Goal: Task Accomplishment & Management: Manage account settings

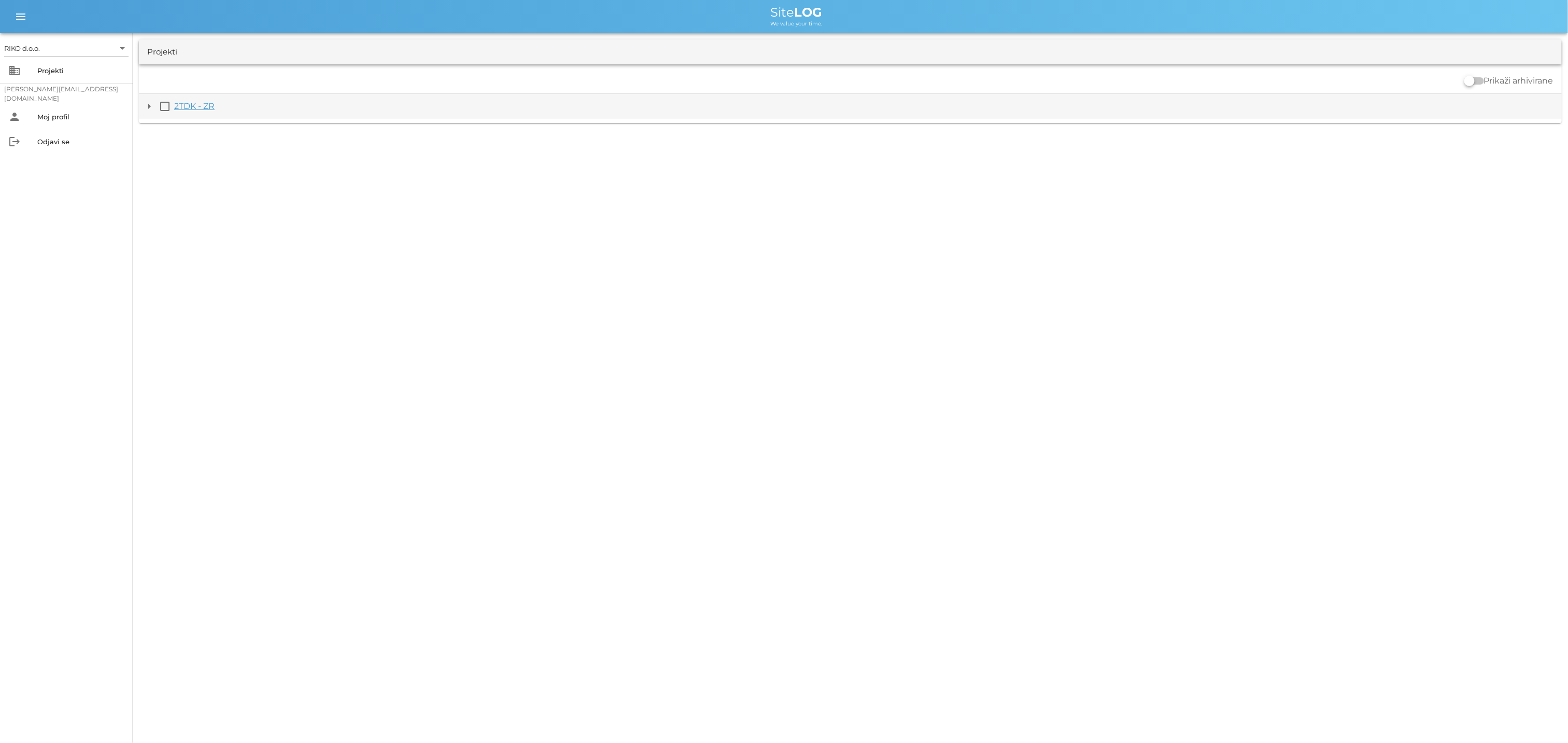
click at [201, 108] on link "2TDK - ZR" at bounding box center [194, 106] width 41 height 10
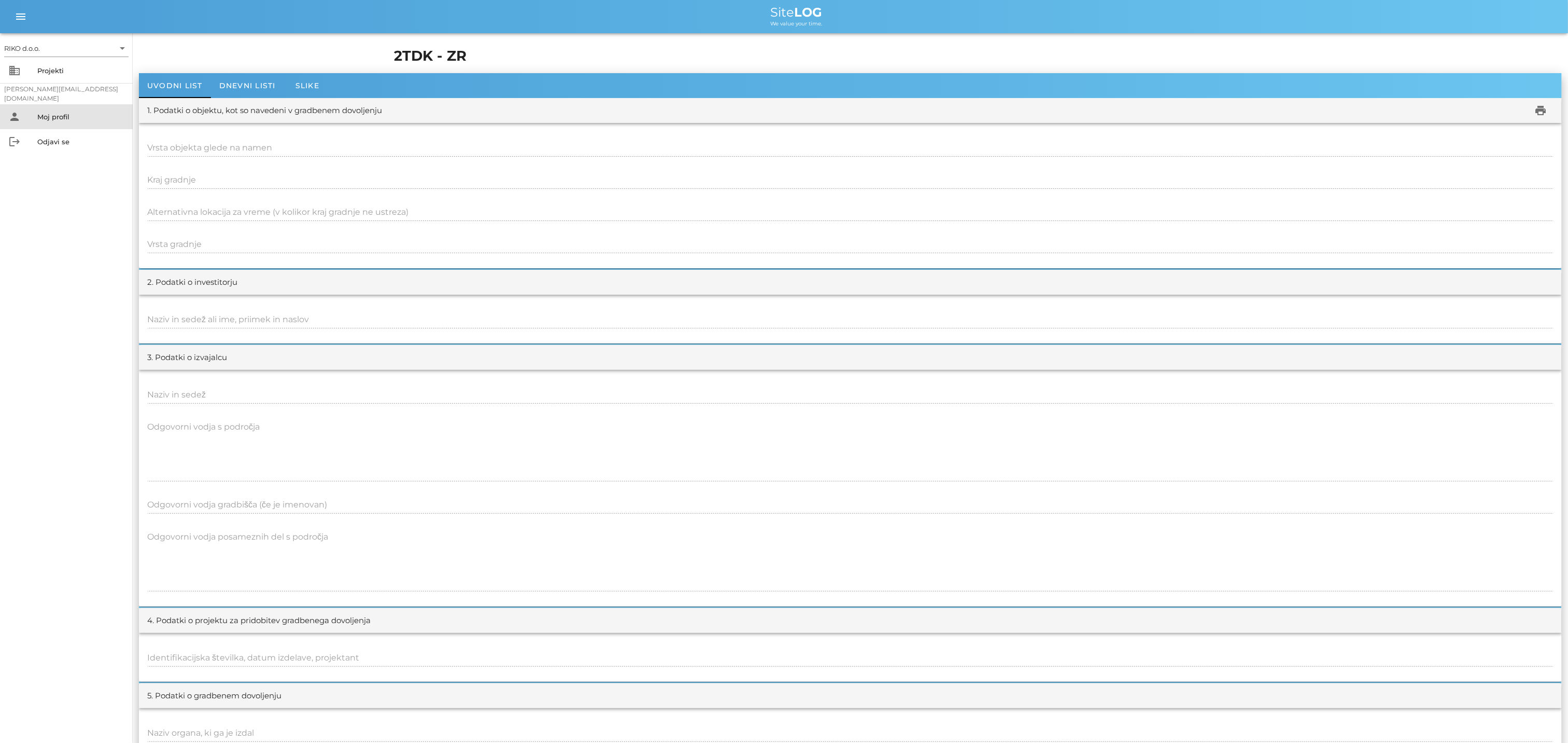
click at [62, 114] on div "Moj profil" at bounding box center [81, 117] width 87 height 9
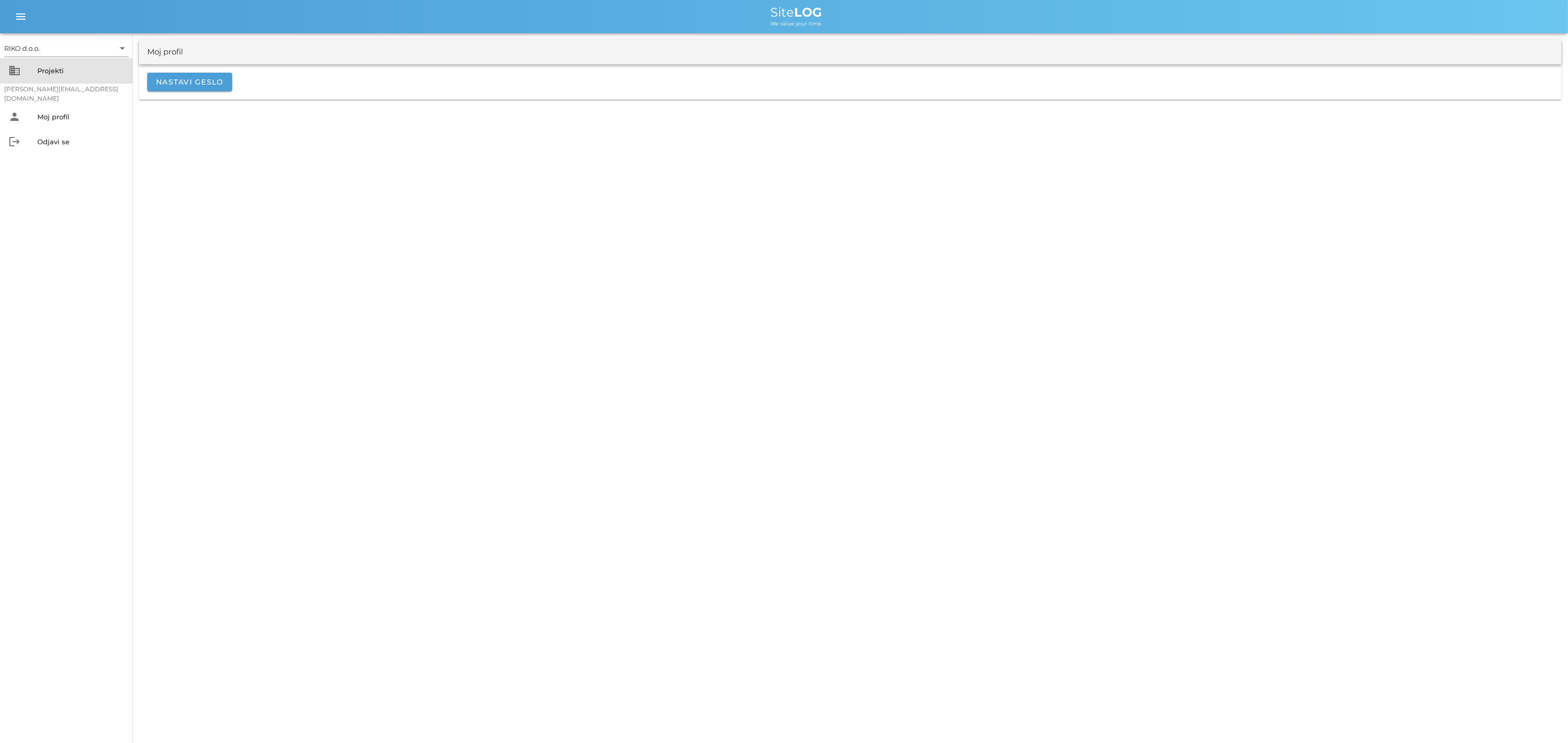
click at [48, 72] on div "Projekti" at bounding box center [81, 71] width 87 height 9
click at [200, 108] on link "2TDK - ZR" at bounding box center [194, 106] width 41 height 10
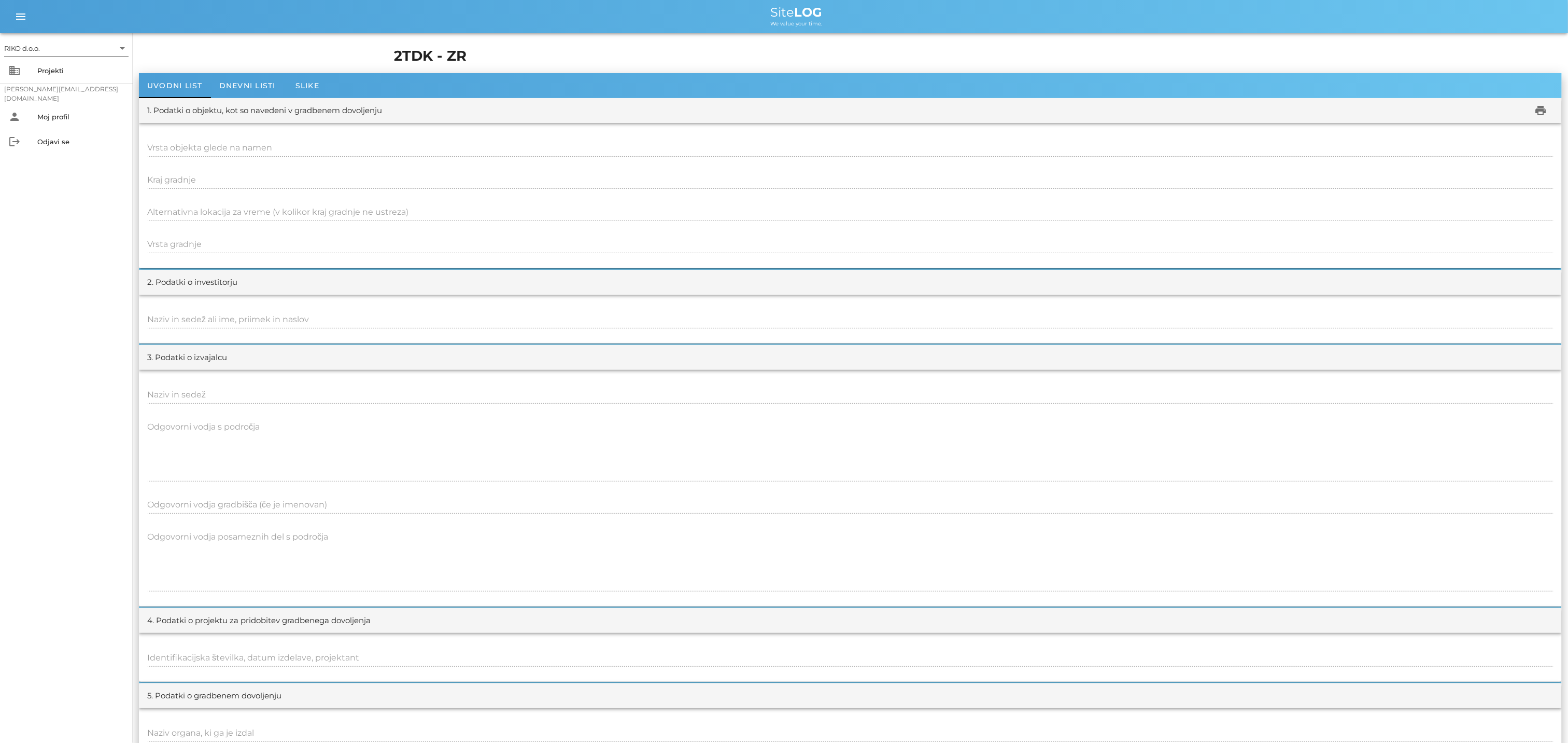
click at [25, 46] on div "RIKO d.o.o." at bounding box center [22, 48] width 36 height 9
click at [56, 56] on div "RIKO d.o.o." at bounding box center [68, 57] width 108 height 10
click at [125, 48] on icon "arrow_drop_down" at bounding box center [122, 48] width 12 height 12
click at [125, 48] on div "RIKO d.o.o." at bounding box center [69, 57] width 124 height 25
click at [62, 140] on div "Odjavi se" at bounding box center [81, 142] width 87 height 9
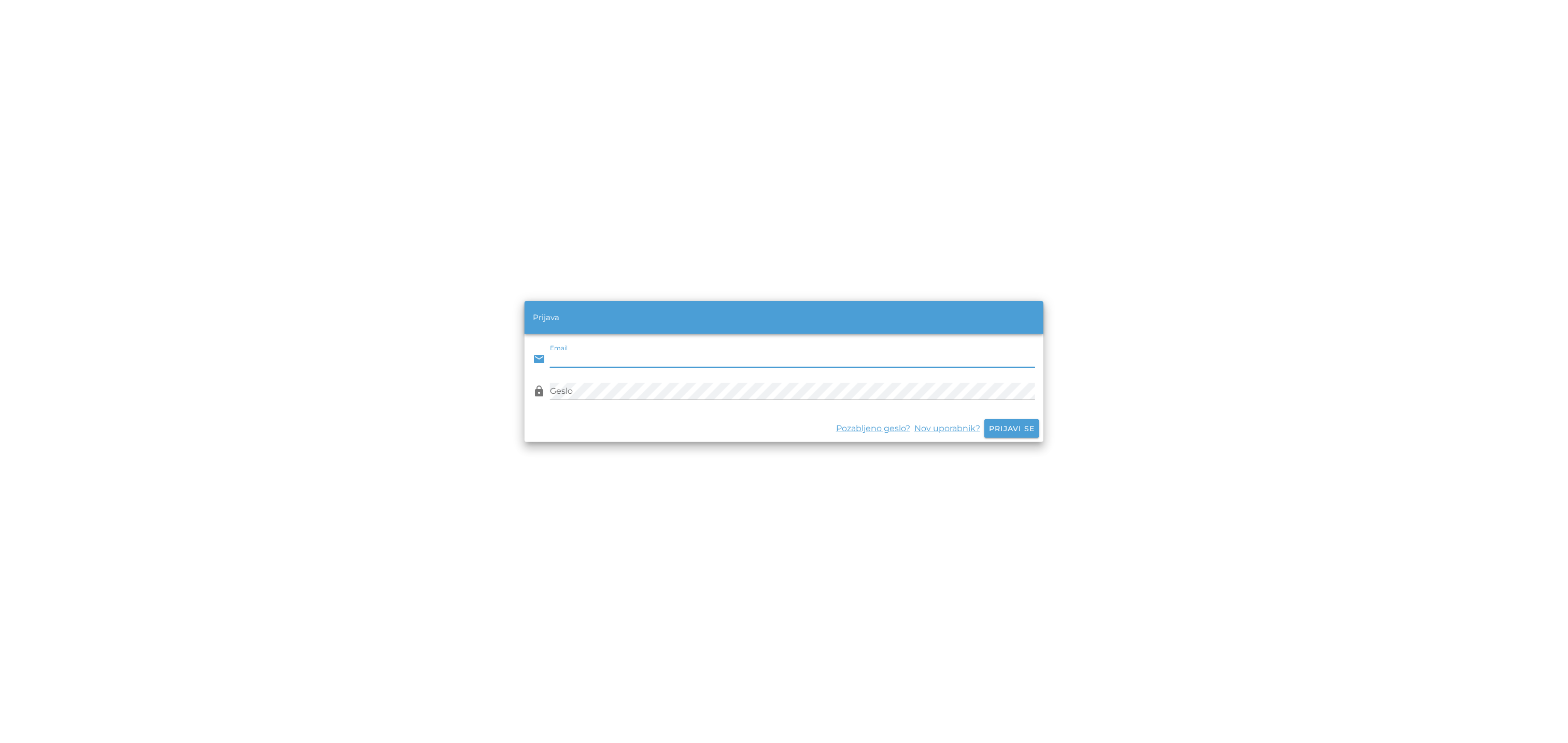
click at [611, 361] on input "Email" at bounding box center [793, 359] width 485 height 16
type input "[PERSON_NAME][EMAIL_ADDRESS][DOMAIN_NAME]"
click at [592, 403] on div at bounding box center [793, 403] width 485 height 7
click at [997, 427] on span "Prijavi se" at bounding box center [1011, 428] width 46 height 9
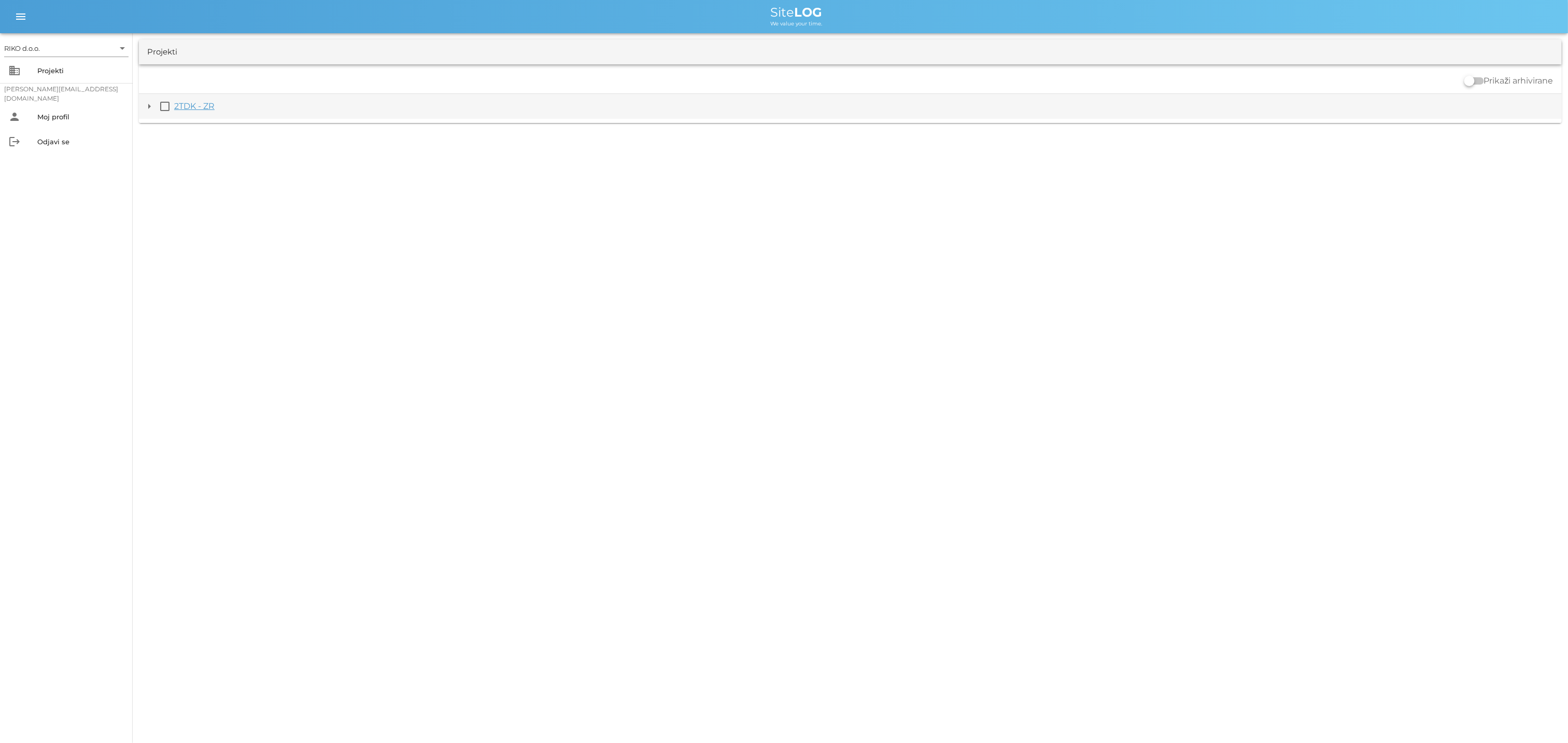
click at [200, 110] on link "2TDK - ZR" at bounding box center [194, 106] width 41 height 10
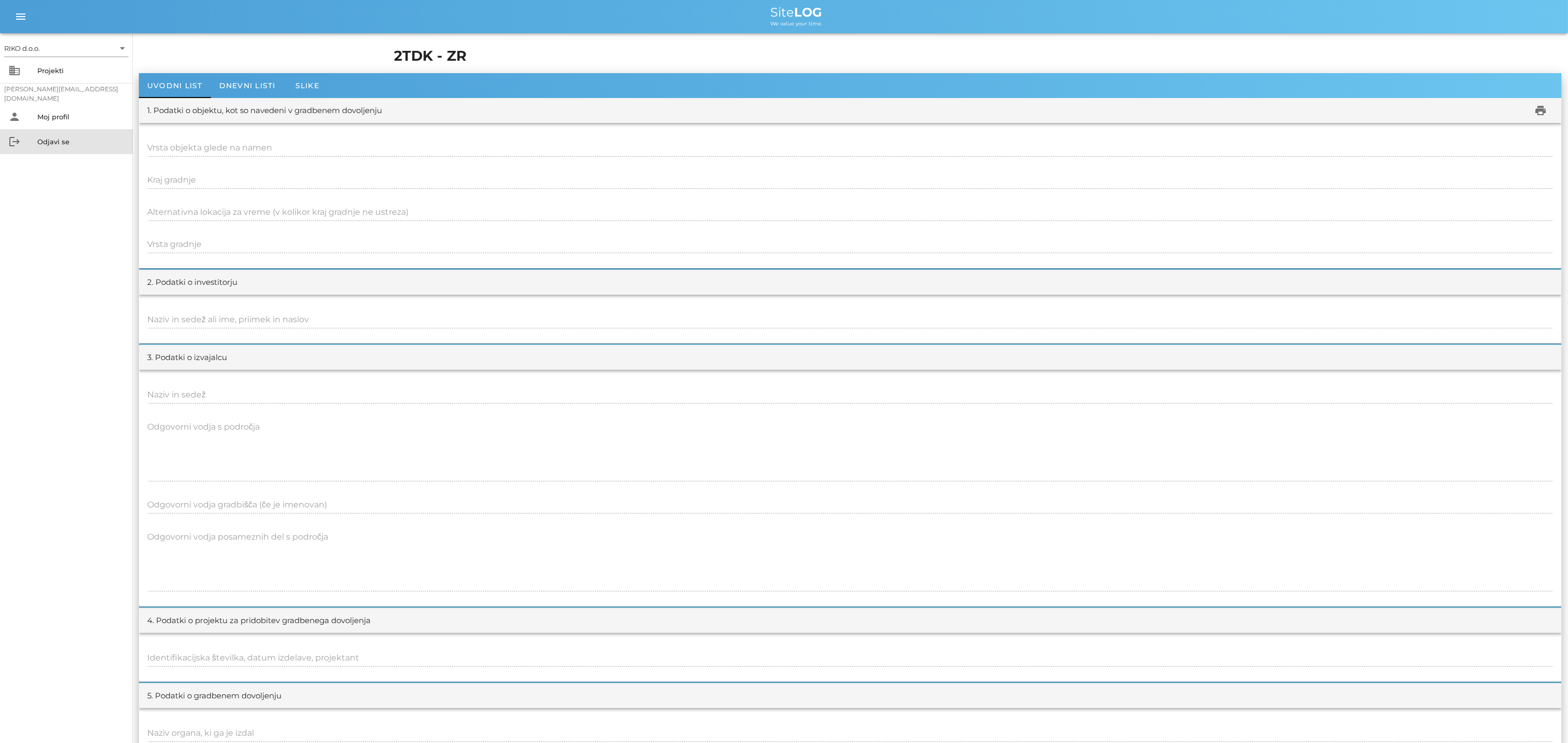
click at [60, 142] on div "Odjavi se" at bounding box center [81, 142] width 87 height 9
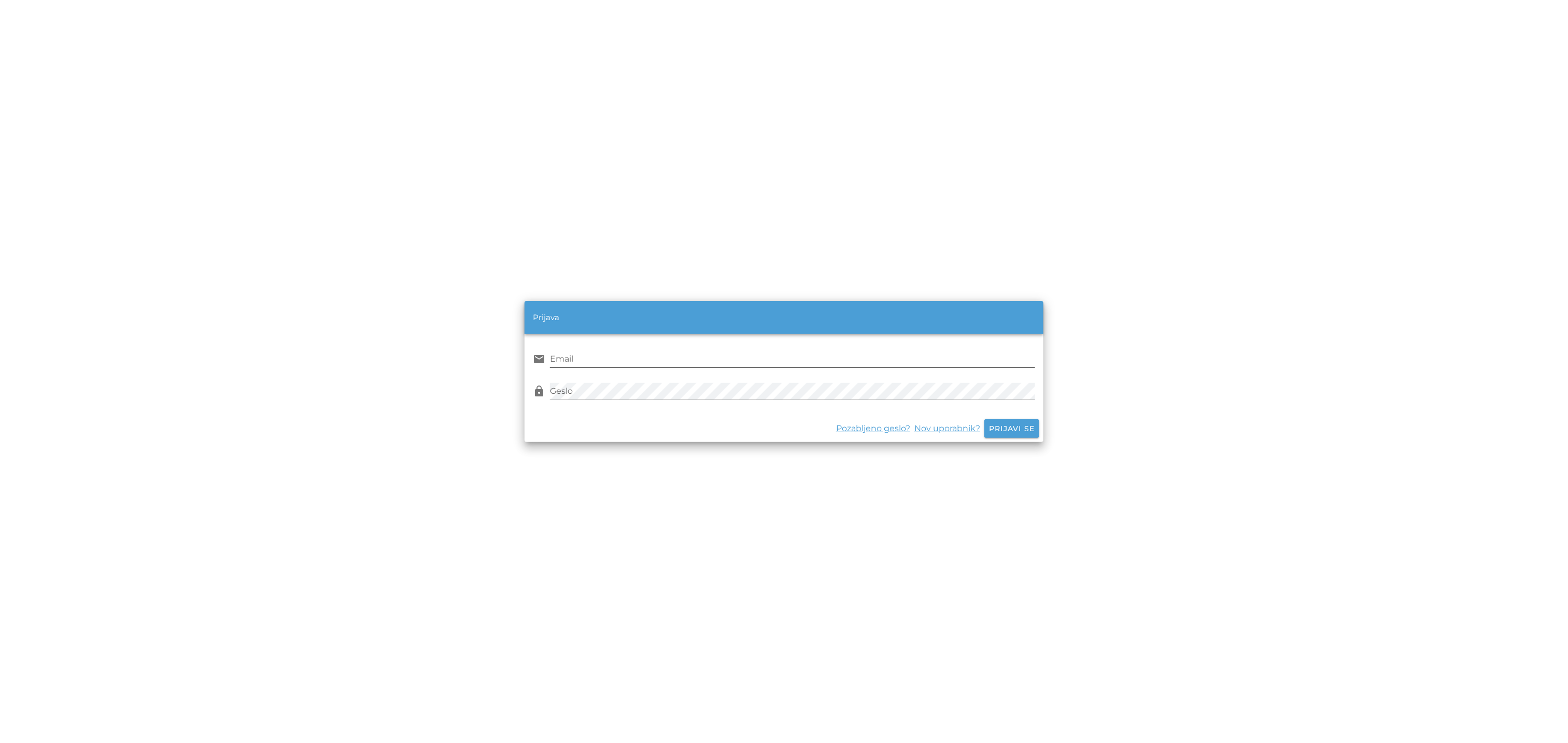
click at [607, 359] on input "Email" at bounding box center [793, 359] width 485 height 16
click at [866, 428] on link "Pozabljeno geslo?" at bounding box center [875, 428] width 78 height 12
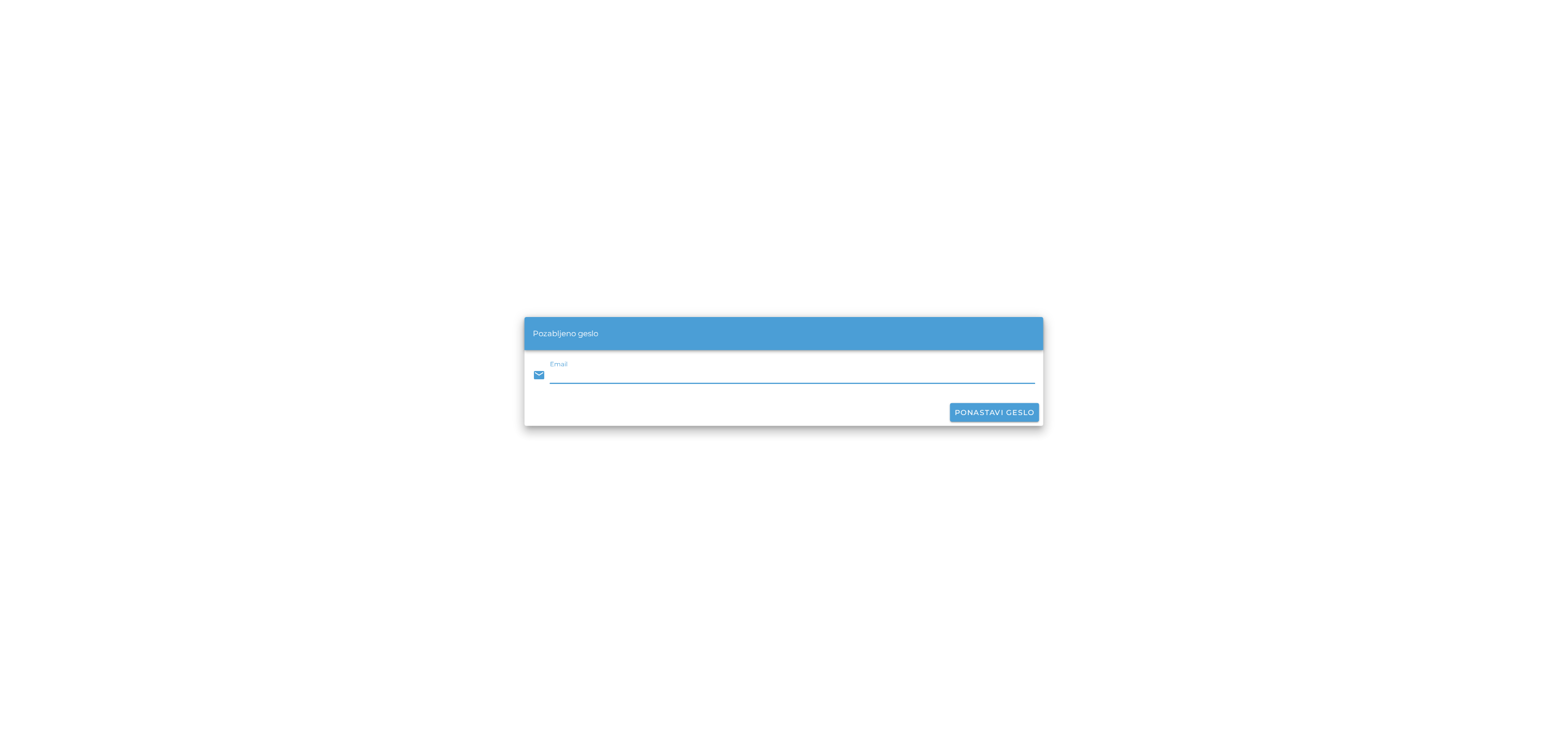
click at [613, 366] on input "Email" at bounding box center [793, 374] width 485 height 16
type input "[PERSON_NAME][EMAIL_ADDRESS][DOMAIN_NAME]"
click at [1008, 407] on button "Ponastavi geslo" at bounding box center [994, 412] width 89 height 19
